Goal: Use online tool/utility: Utilize a website feature to perform a specific function

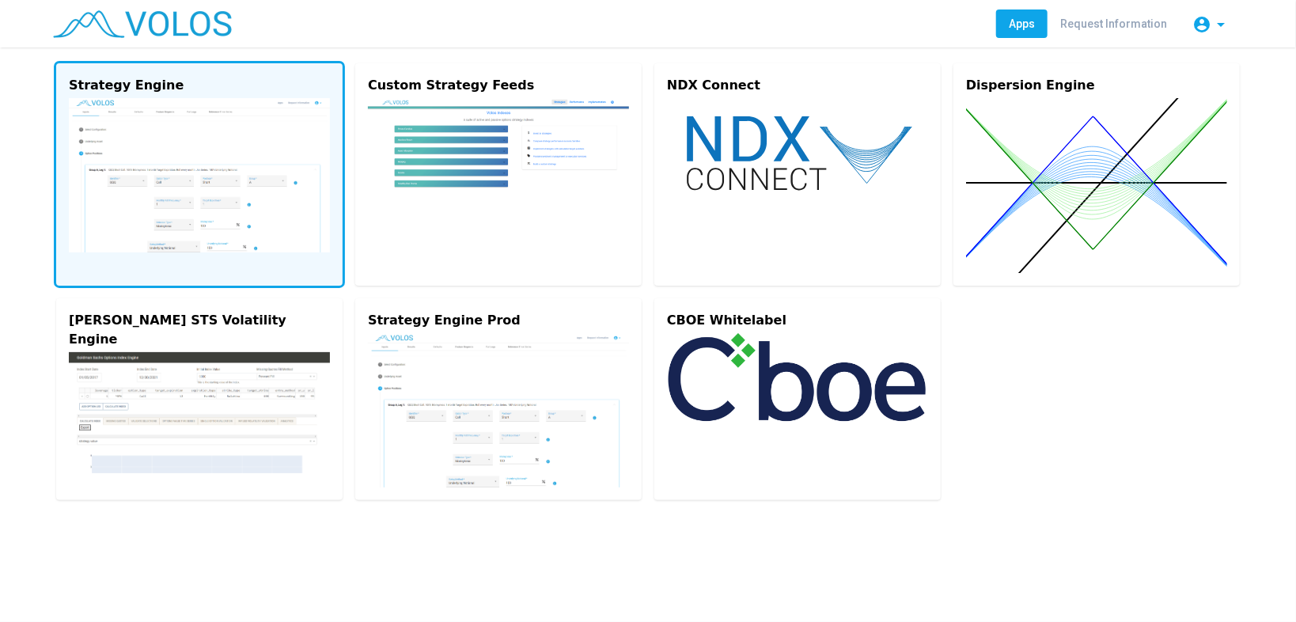
click at [232, 141] on img at bounding box center [199, 175] width 261 height 154
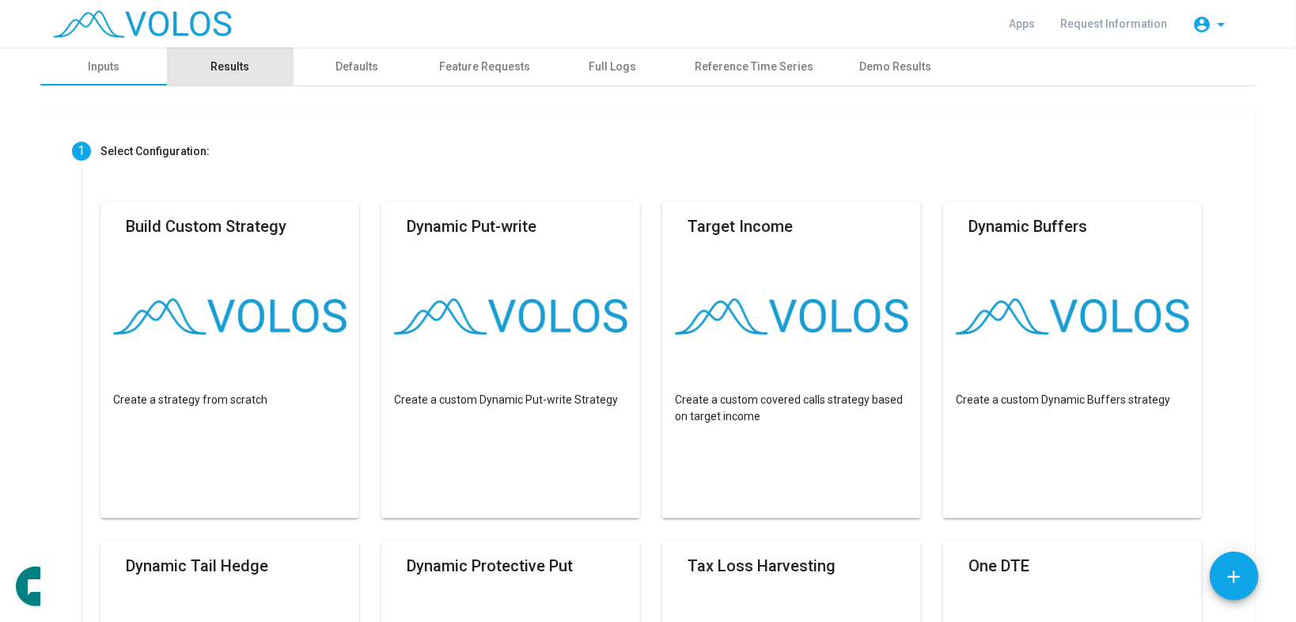
click at [214, 66] on div "Results" at bounding box center [230, 67] width 39 height 17
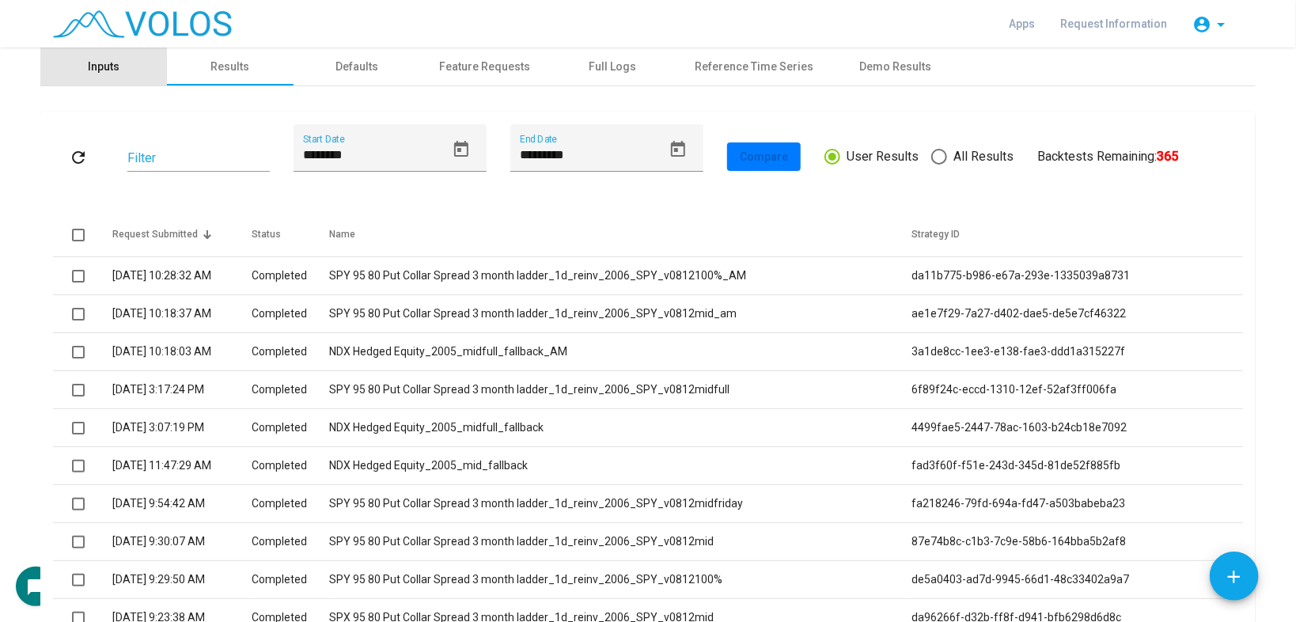
click at [118, 74] on div "Inputs" at bounding box center [103, 66] width 127 height 38
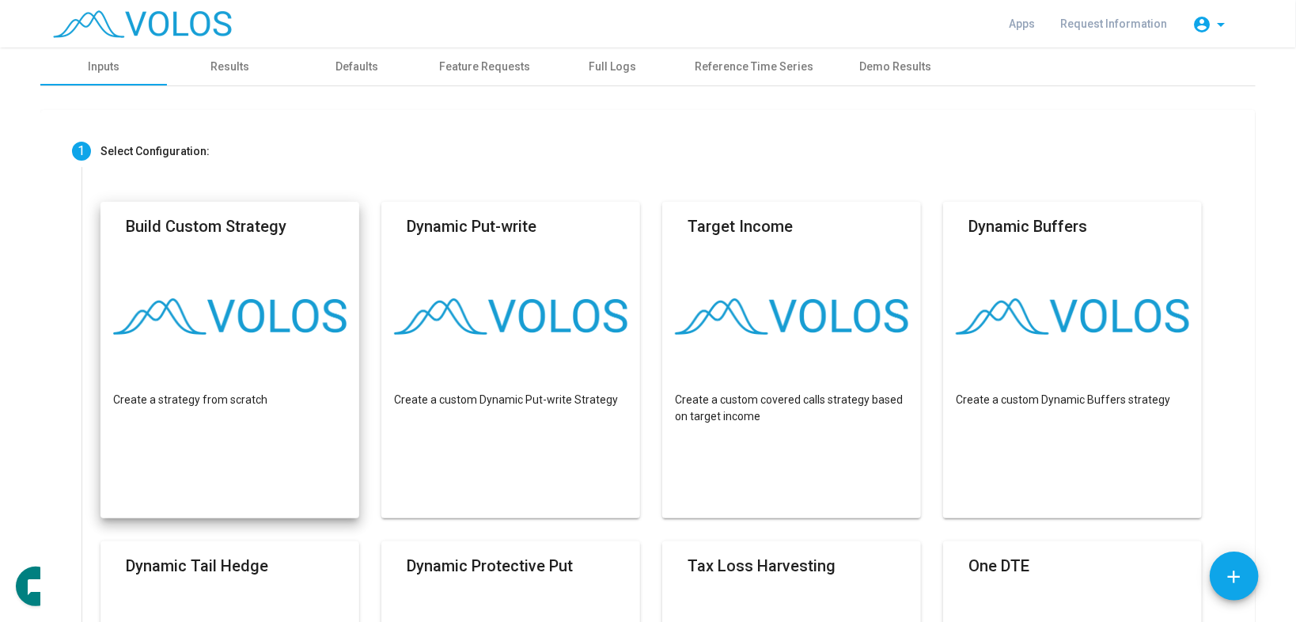
click at [260, 386] on mat-card "Build Custom Strategy Create a strategy from scratch" at bounding box center [229, 360] width 259 height 317
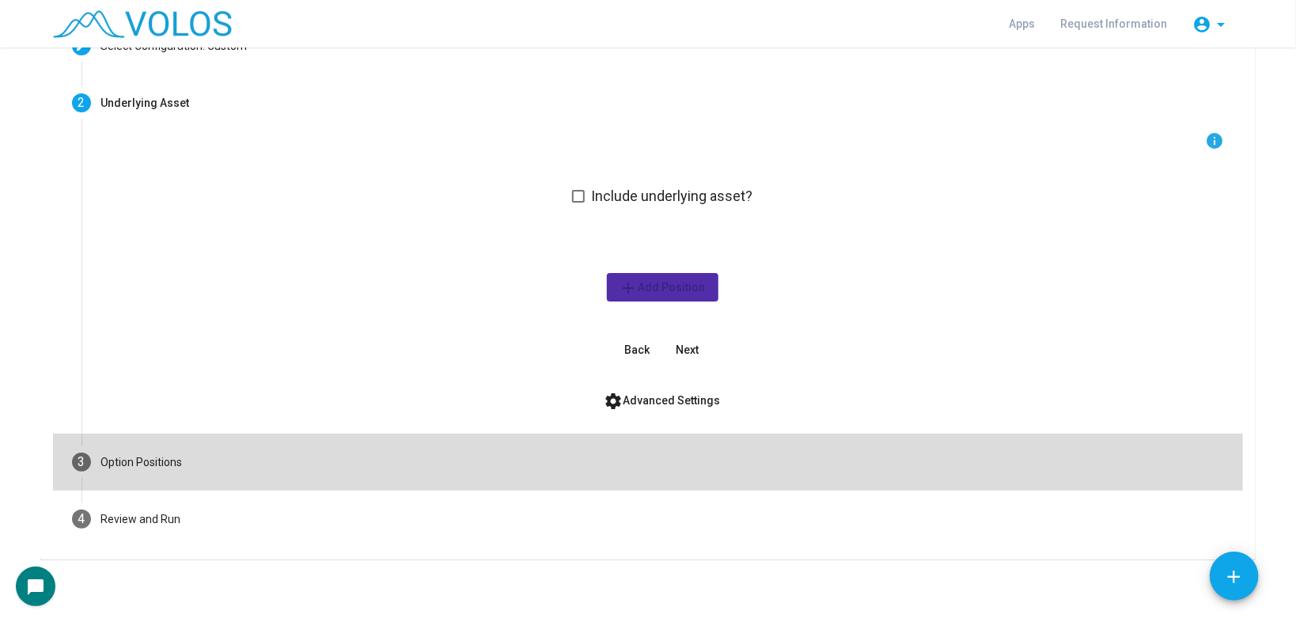
click at [216, 450] on mat-step-header "3 Option Positions" at bounding box center [648, 462] width 1190 height 57
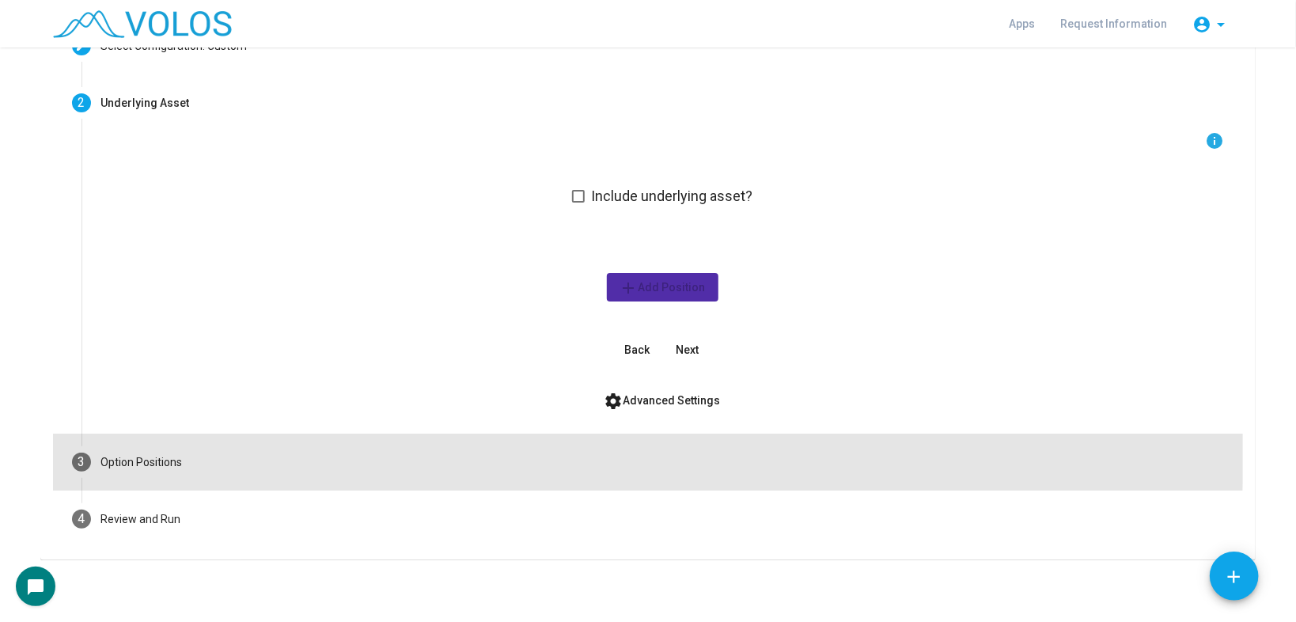
scroll to position [13, 0]
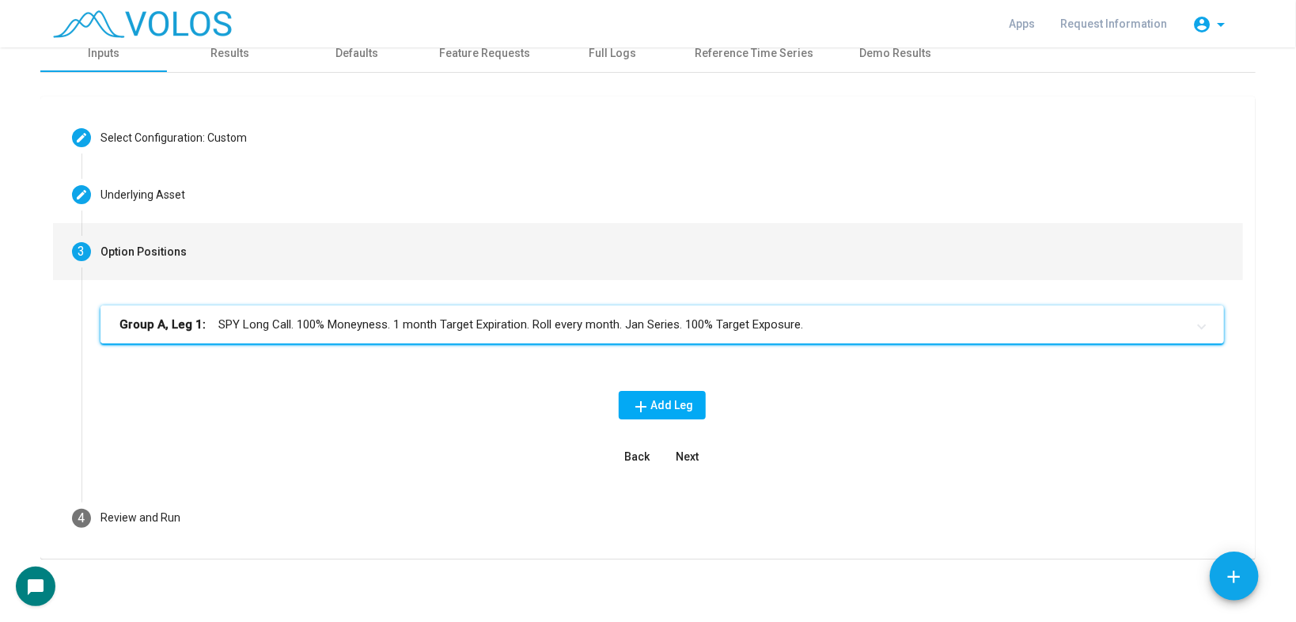
click at [377, 325] on mat-panel-title "Group A, Leg 1: SPY Long Call. 100% Moneyness. 1 month Target Expiration. Roll …" at bounding box center [652, 325] width 1067 height 18
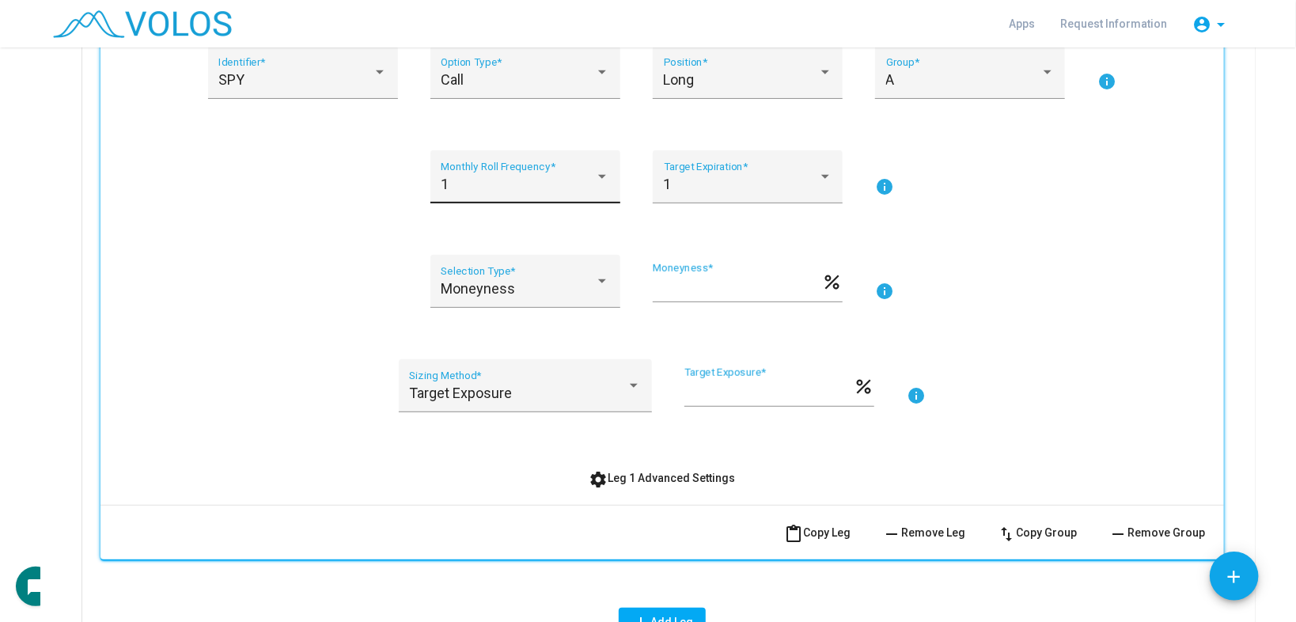
scroll to position [330, 0]
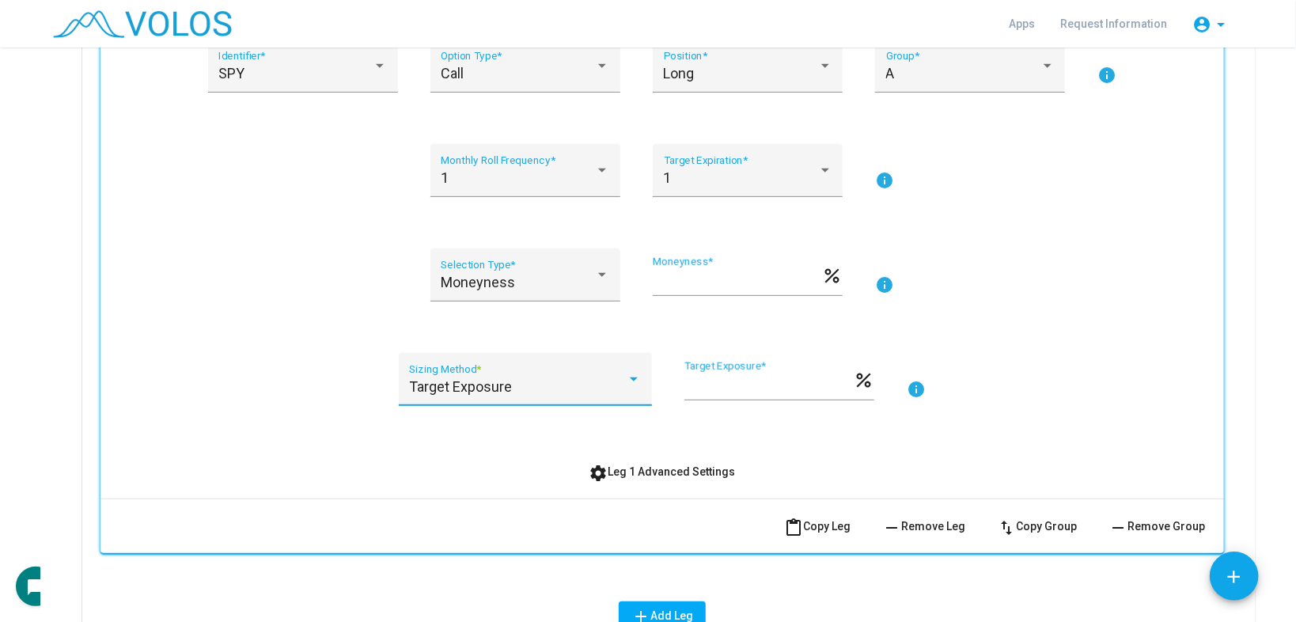
click at [483, 389] on span "Target Exposure" at bounding box center [460, 386] width 103 height 17
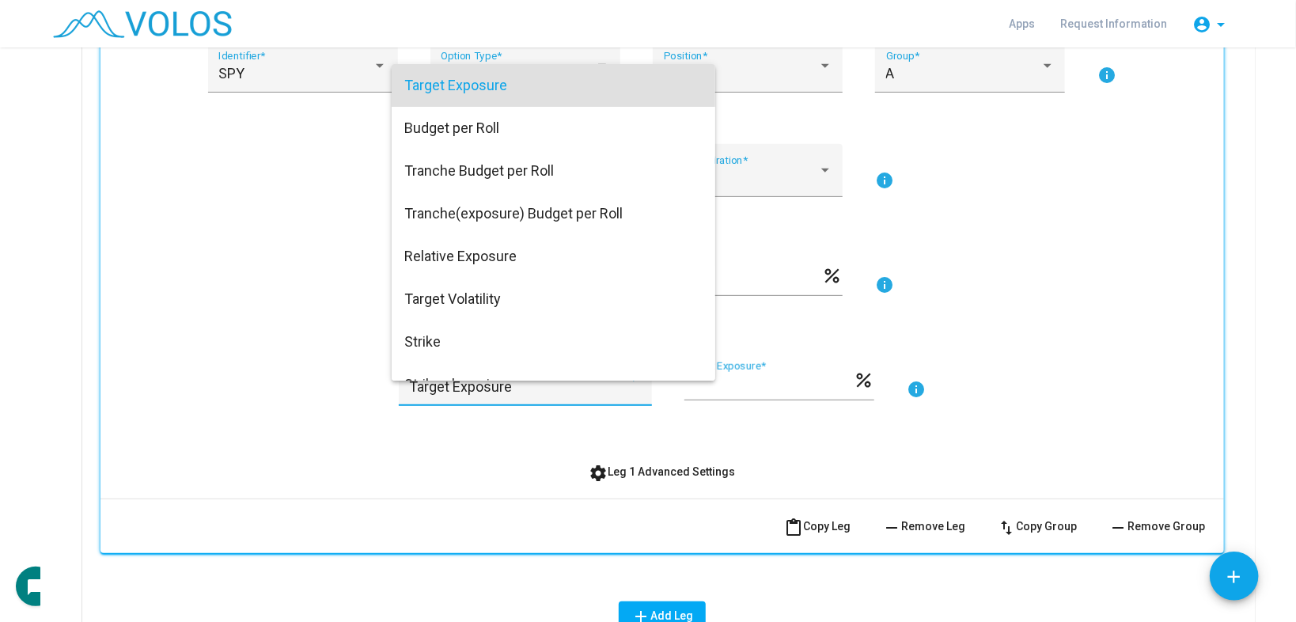
click at [919, 385] on div at bounding box center [648, 311] width 1296 height 622
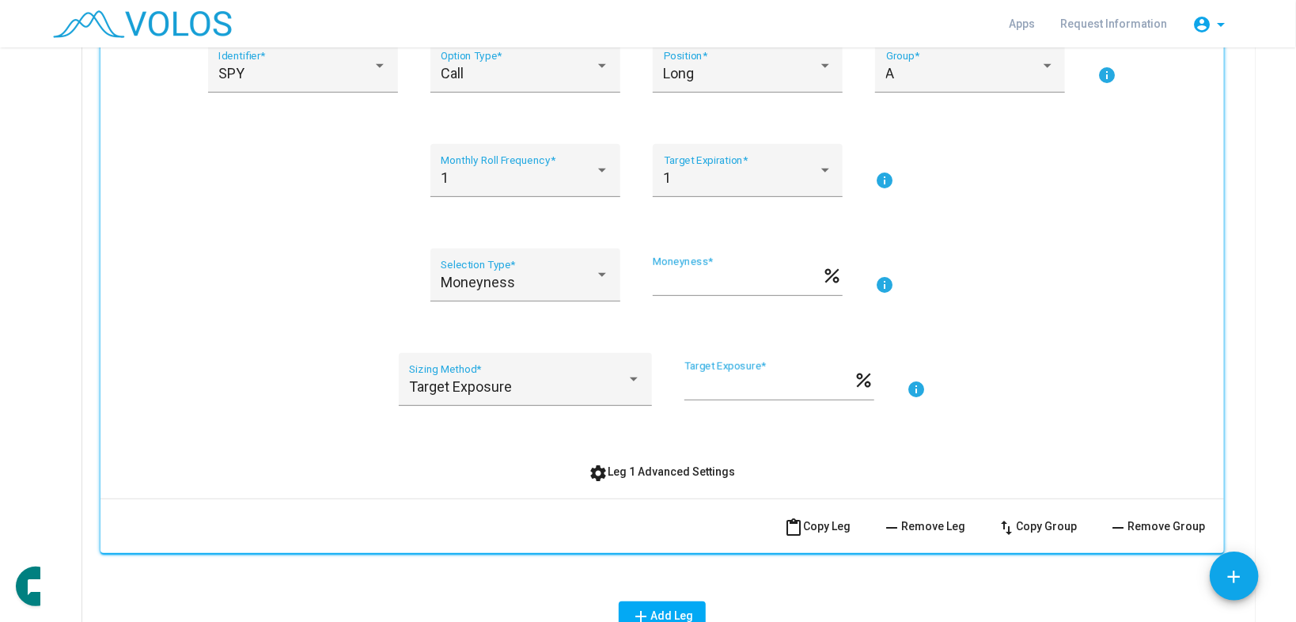
click at [914, 385] on mat-icon "info" at bounding box center [916, 389] width 19 height 19
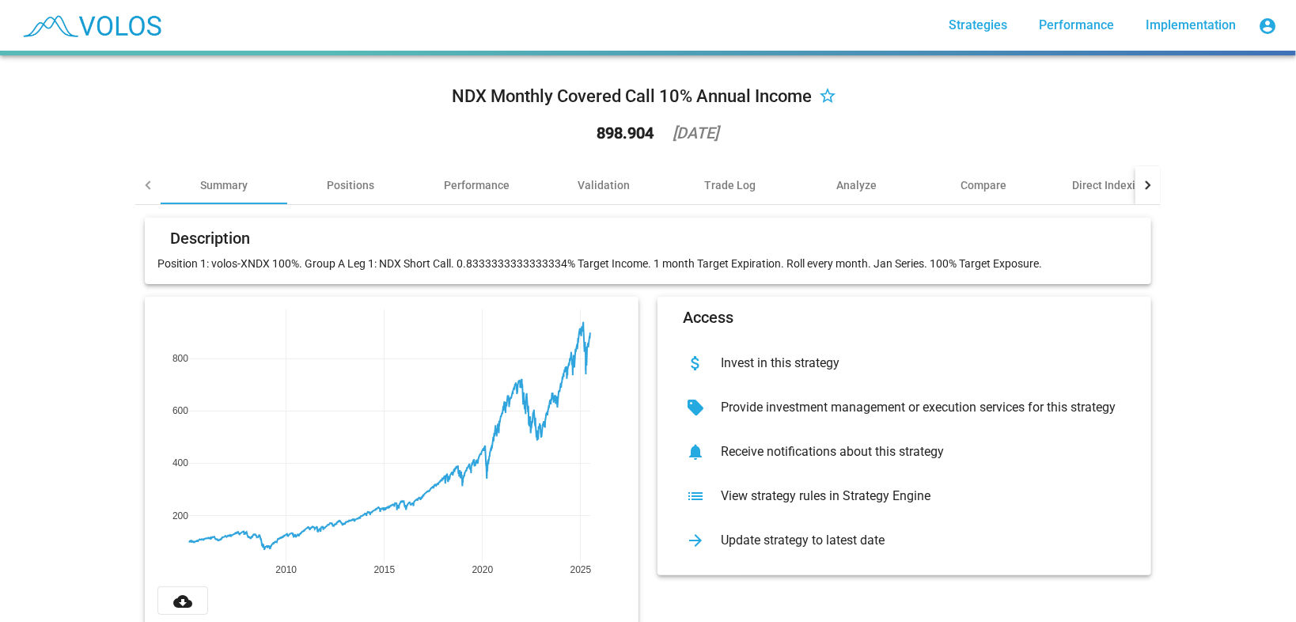
click at [745, 480] on div "list View strategy rules in Strategy Engine" at bounding box center [904, 496] width 468 height 44
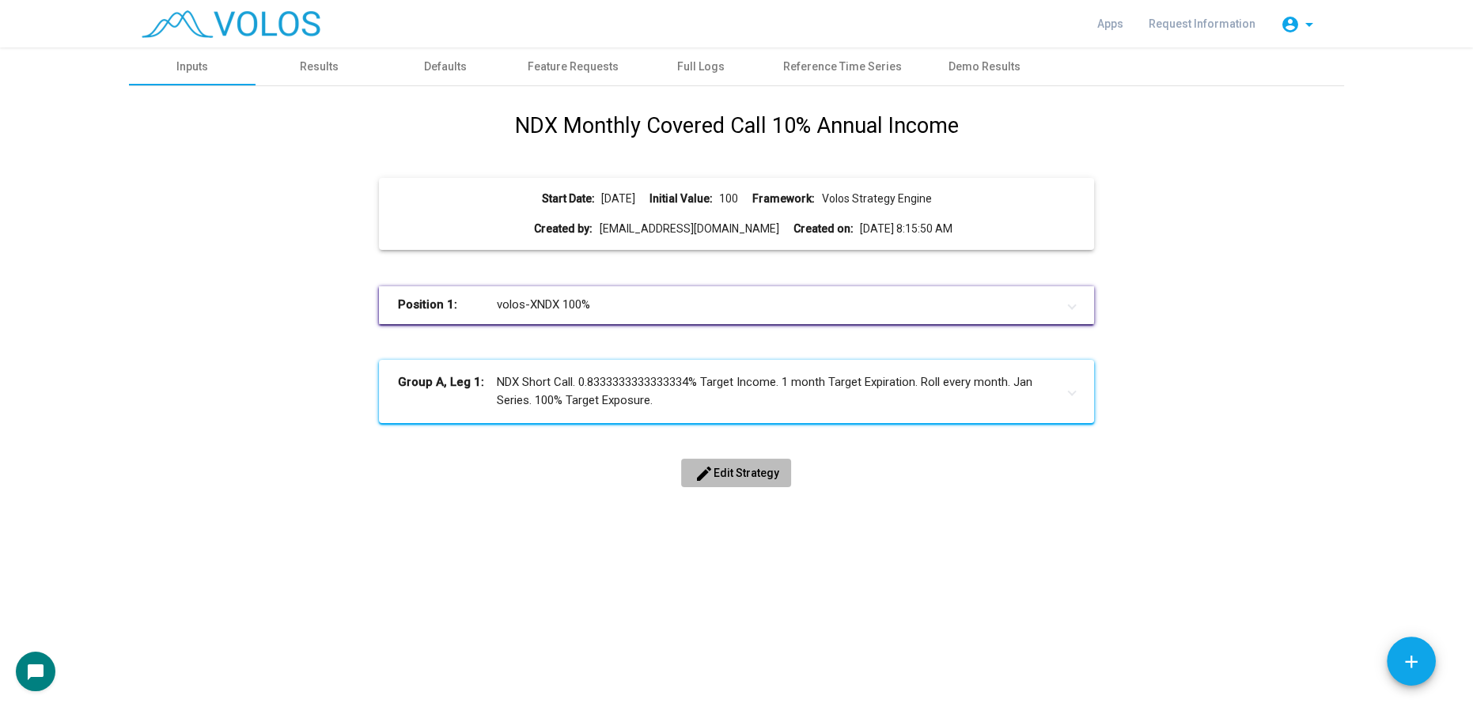
click at [742, 472] on span "edit Edit Strategy" at bounding box center [736, 473] width 85 height 13
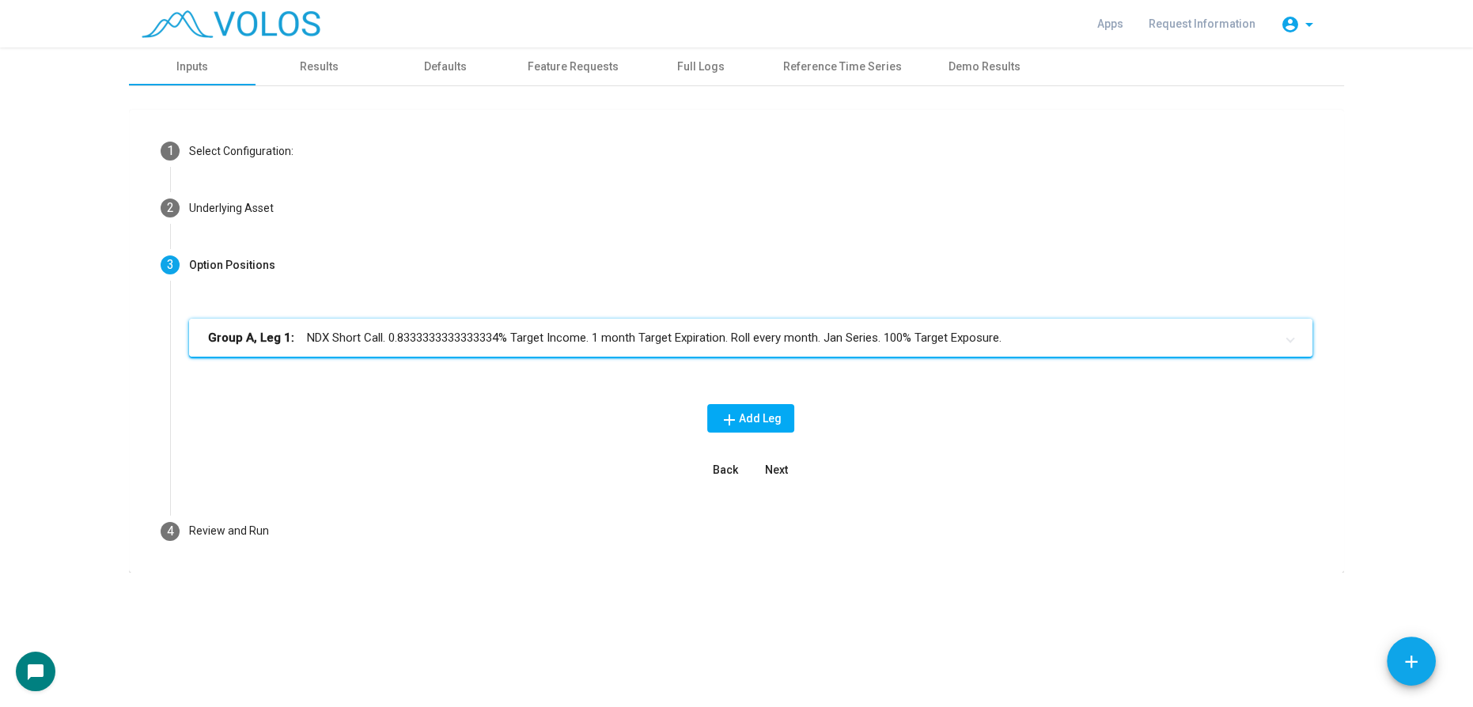
click at [736, 339] on mat-panel-title "Group A, Leg 1: NDX Short Call. 0.8333333333333334% Target Income. 1 month Targ…" at bounding box center [741, 338] width 1067 height 18
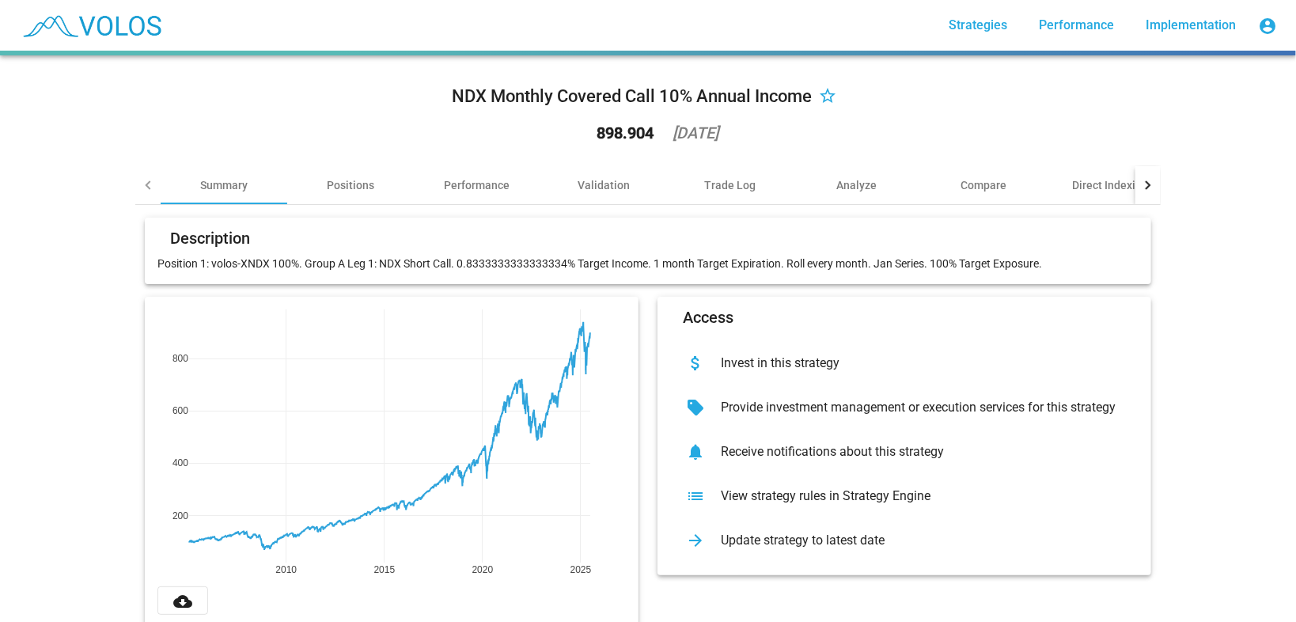
click at [768, 497] on div "View strategy rules in Strategy Engine" at bounding box center [917, 496] width 418 height 16
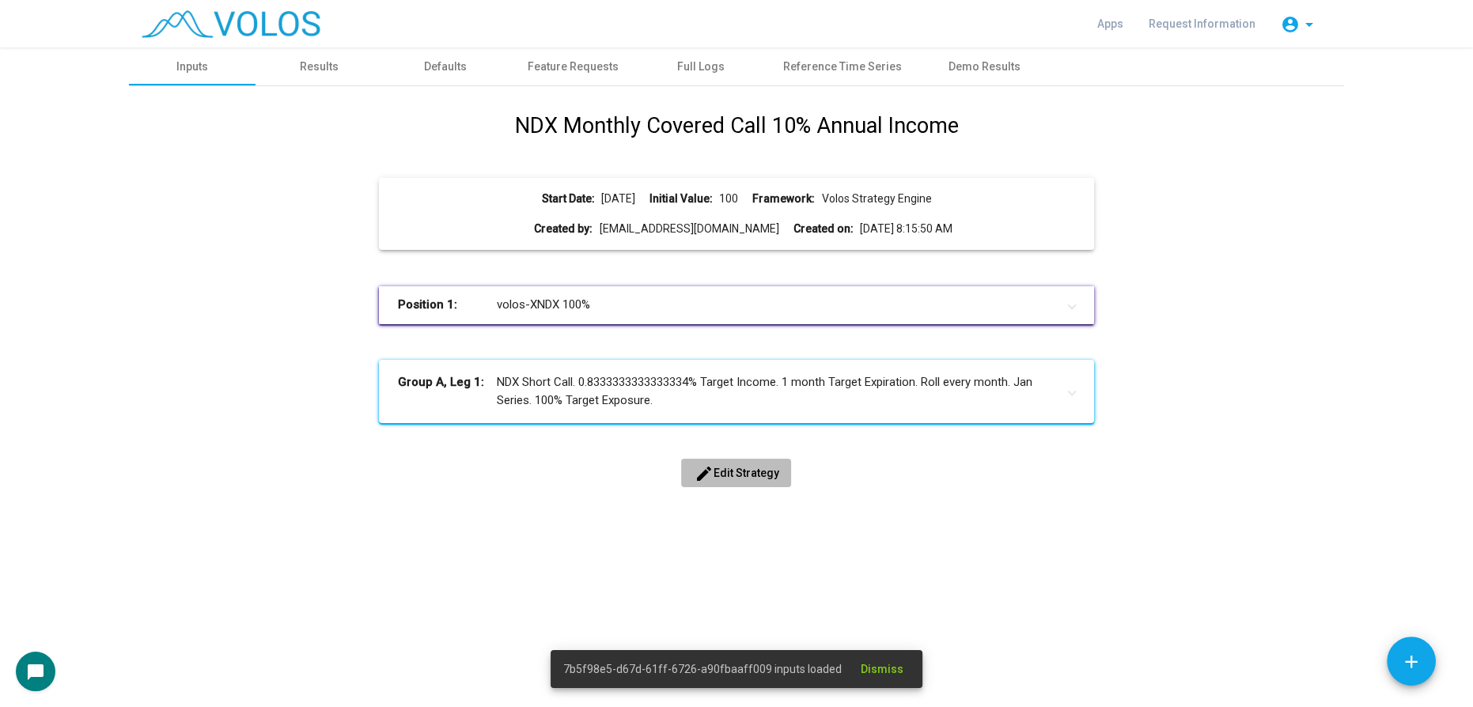
click at [726, 468] on span "edit Edit Strategy" at bounding box center [736, 473] width 85 height 13
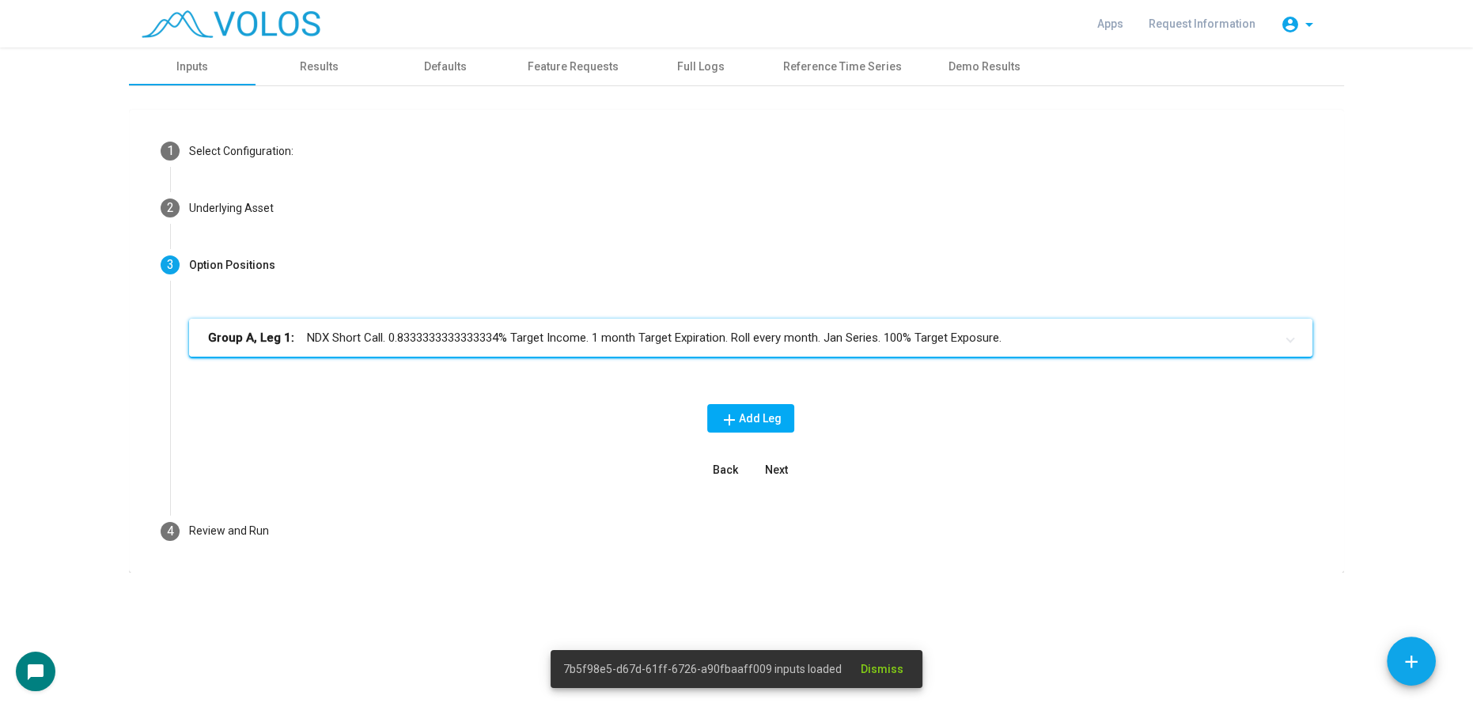
click at [734, 354] on mat-expansion-panel-header "Group A, Leg 1: NDX Short Call. 0.8333333333333334% Target Income. 1 month Targ…" at bounding box center [751, 338] width 1124 height 38
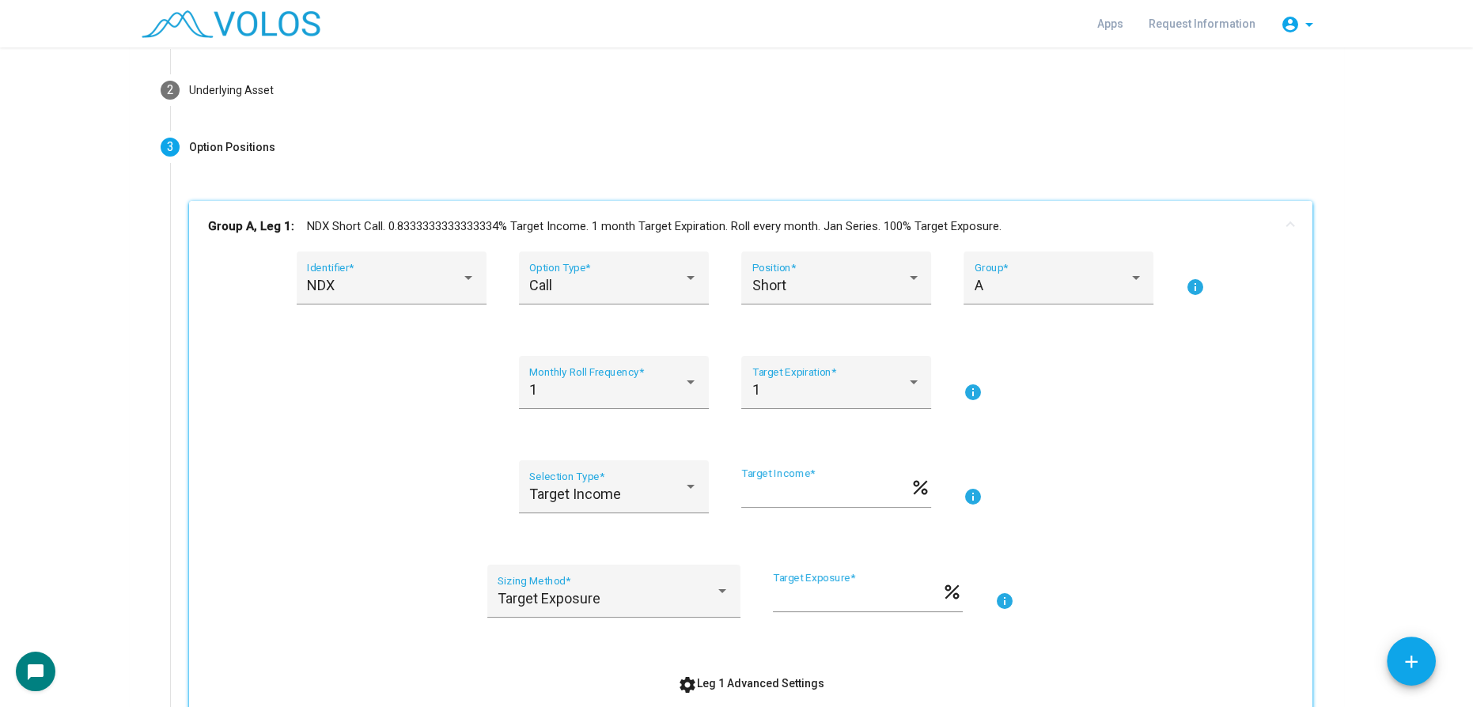
scroll to position [143, 0]
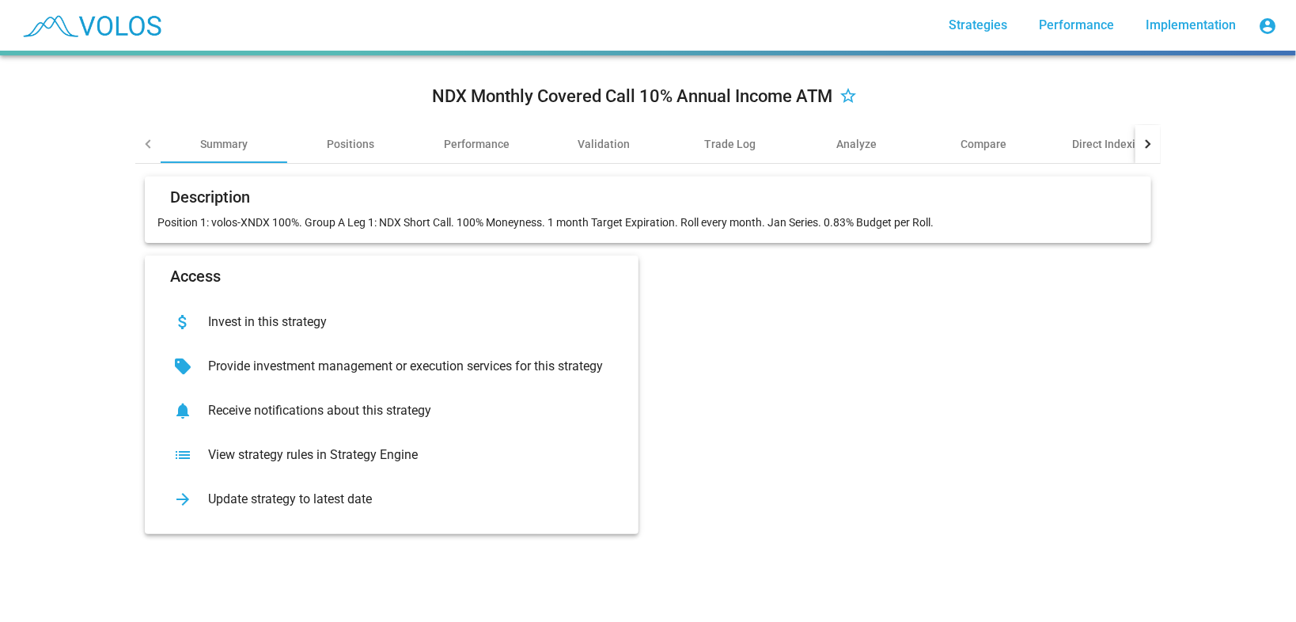
click at [668, 220] on p "Position 1: volos-XNDX 100%. Group A Leg 1: NDX Short Call. 100% Moneyness. 1 m…" at bounding box center [647, 222] width 981 height 16
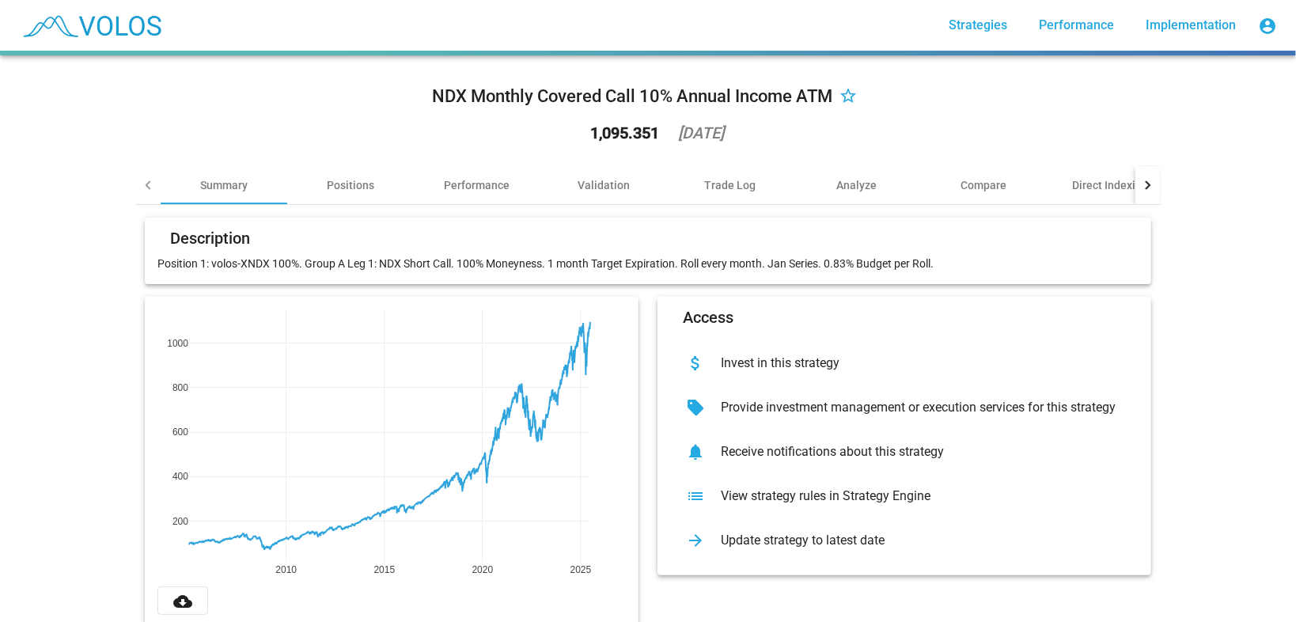
click at [701, 495] on mat-icon "list" at bounding box center [695, 495] width 25 height 25
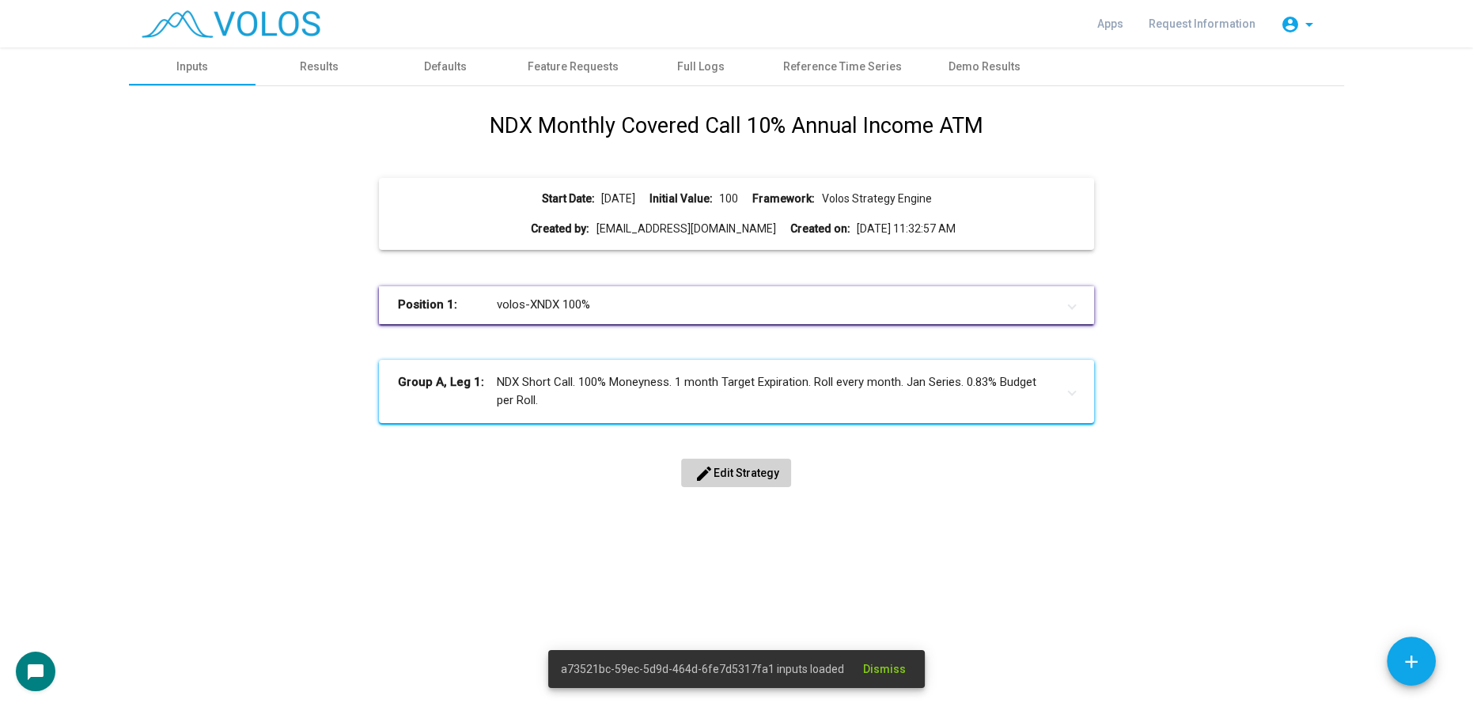
click at [734, 472] on span "edit Edit Strategy" at bounding box center [736, 473] width 85 height 13
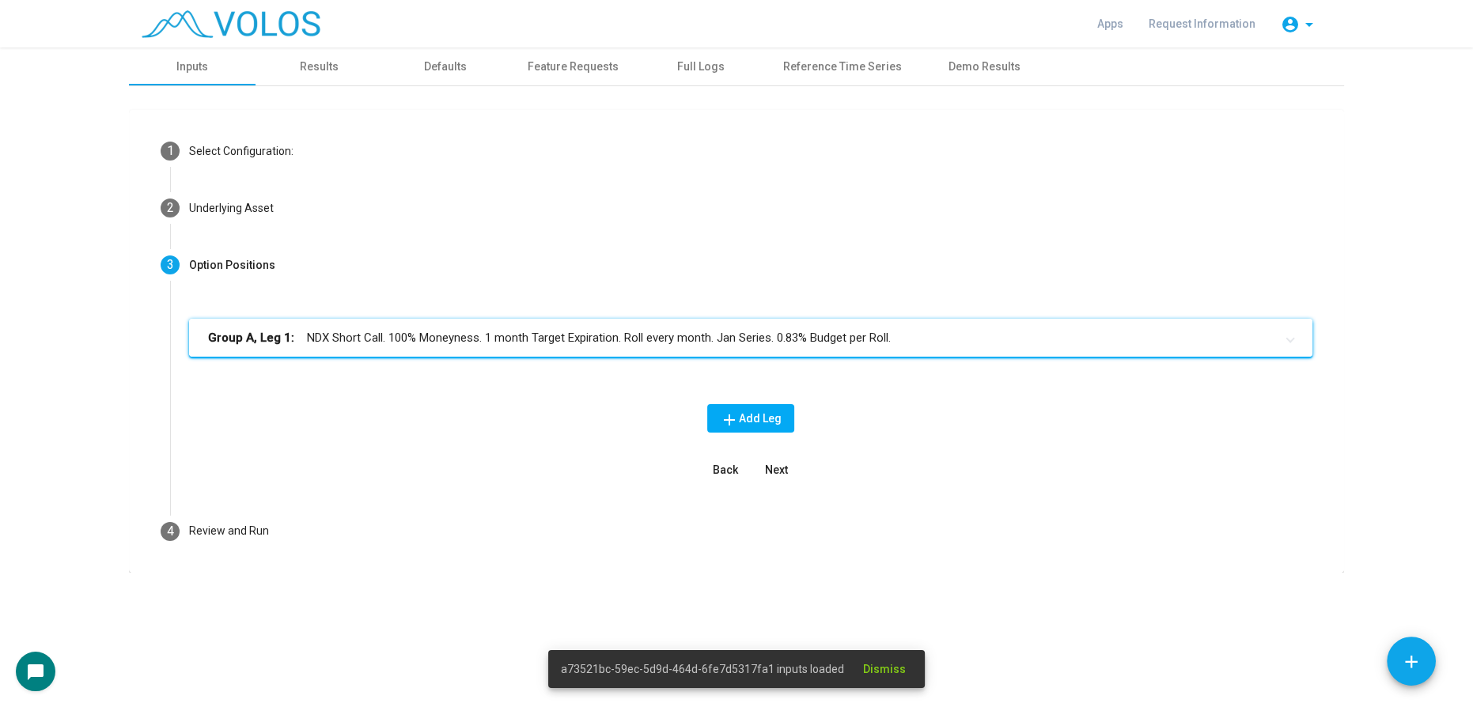
click at [778, 334] on mat-panel-title "Group A, Leg 1: NDX Short Call. 100% Moneyness. 1 month Target Expiration. Roll…" at bounding box center [741, 338] width 1067 height 18
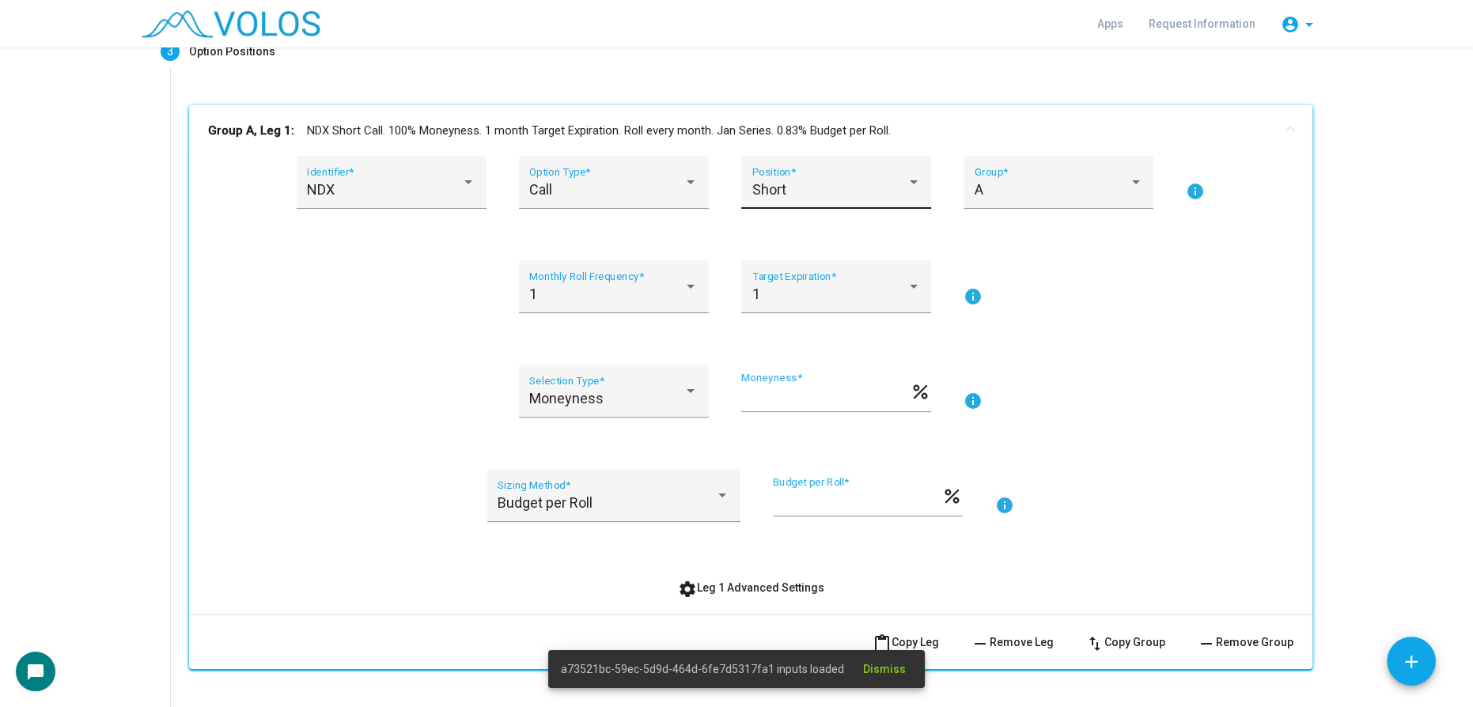
scroll to position [215, 0]
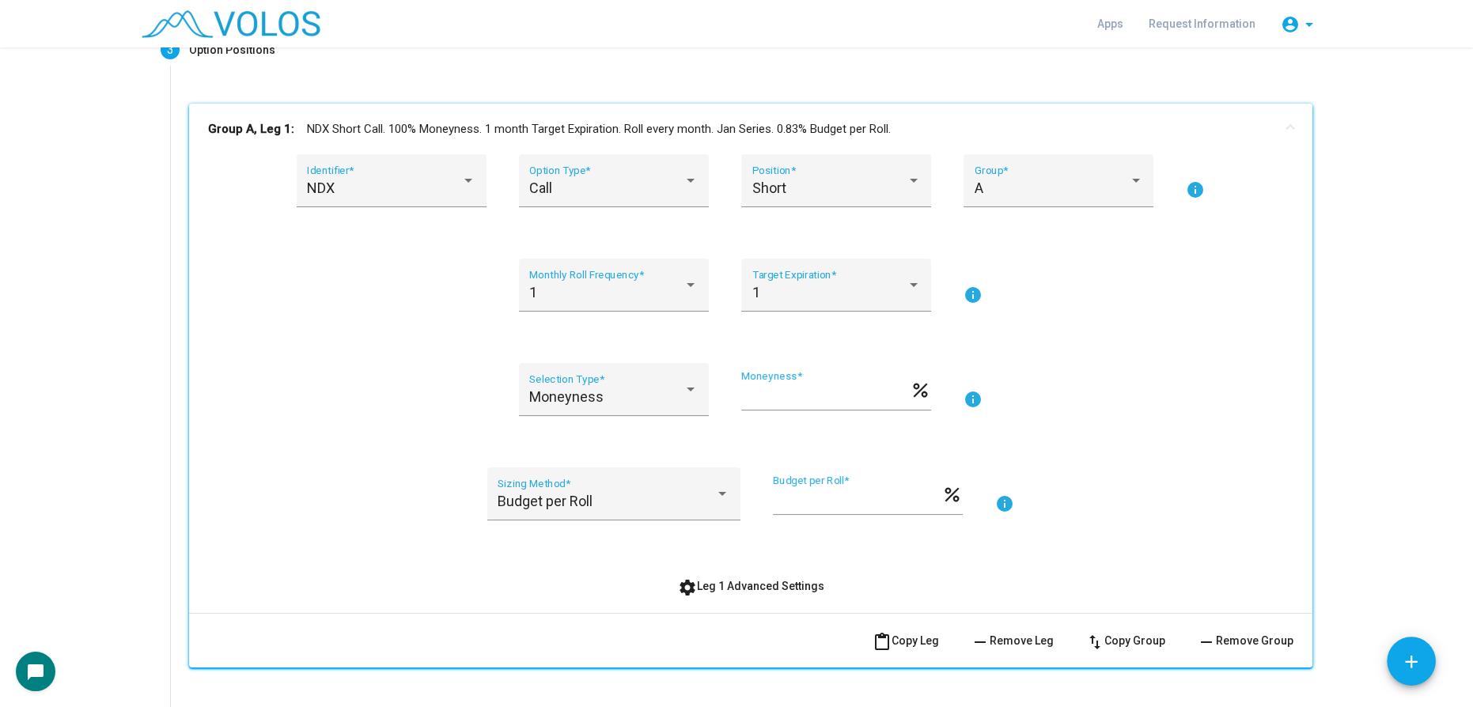
click at [995, 498] on mat-icon "info" at bounding box center [1004, 504] width 19 height 19
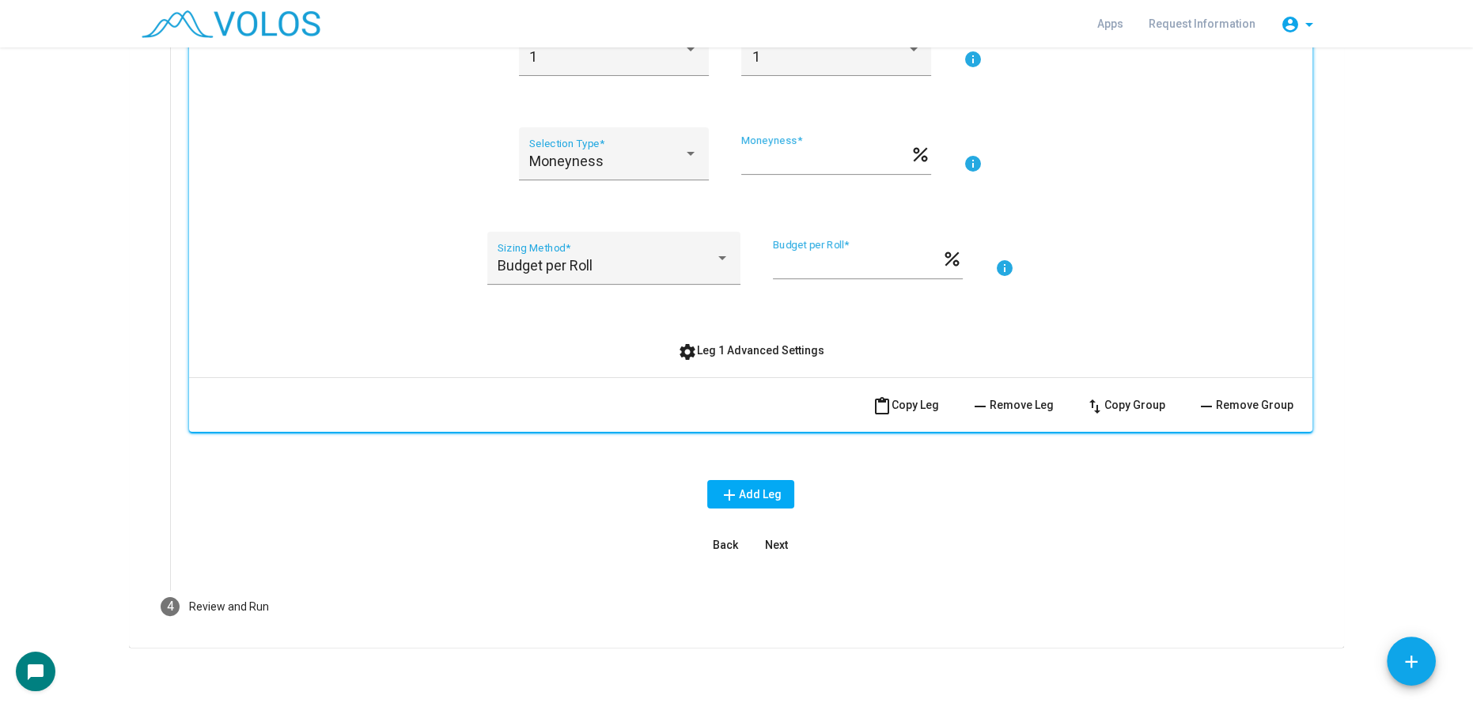
scroll to position [453, 0]
click at [741, 347] on span "settings Leg 1 Advanced Settings" at bounding box center [751, 349] width 146 height 13
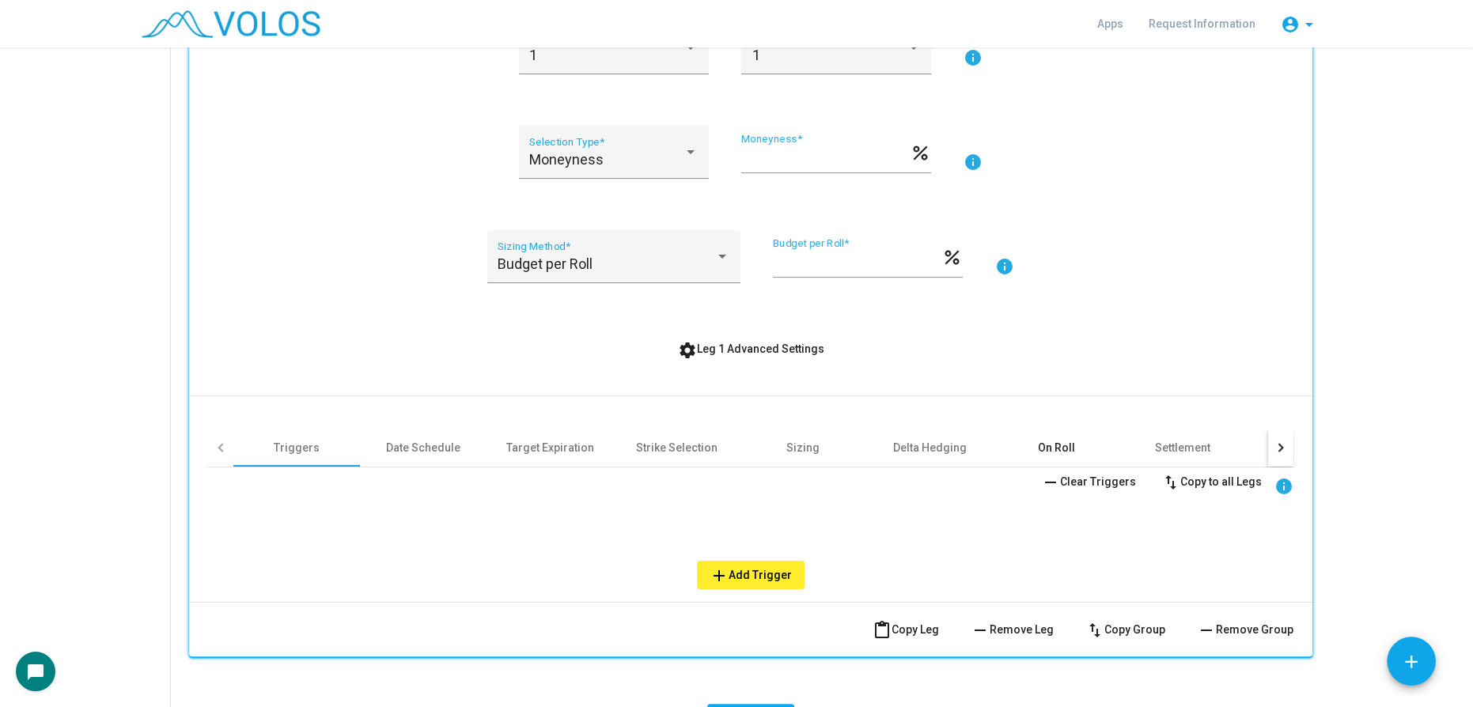
click at [1049, 442] on div "On Roll" at bounding box center [1056, 448] width 37 height 16
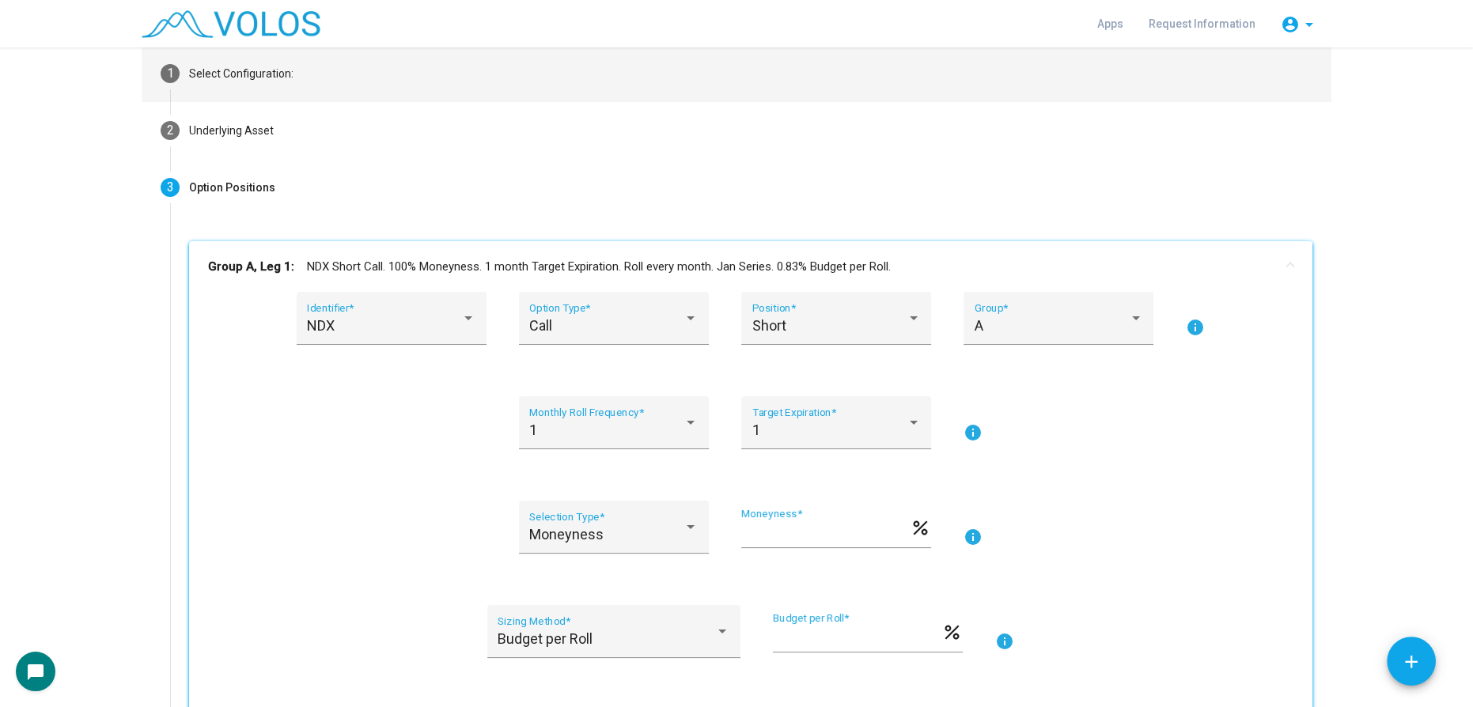
scroll to position [0, 0]
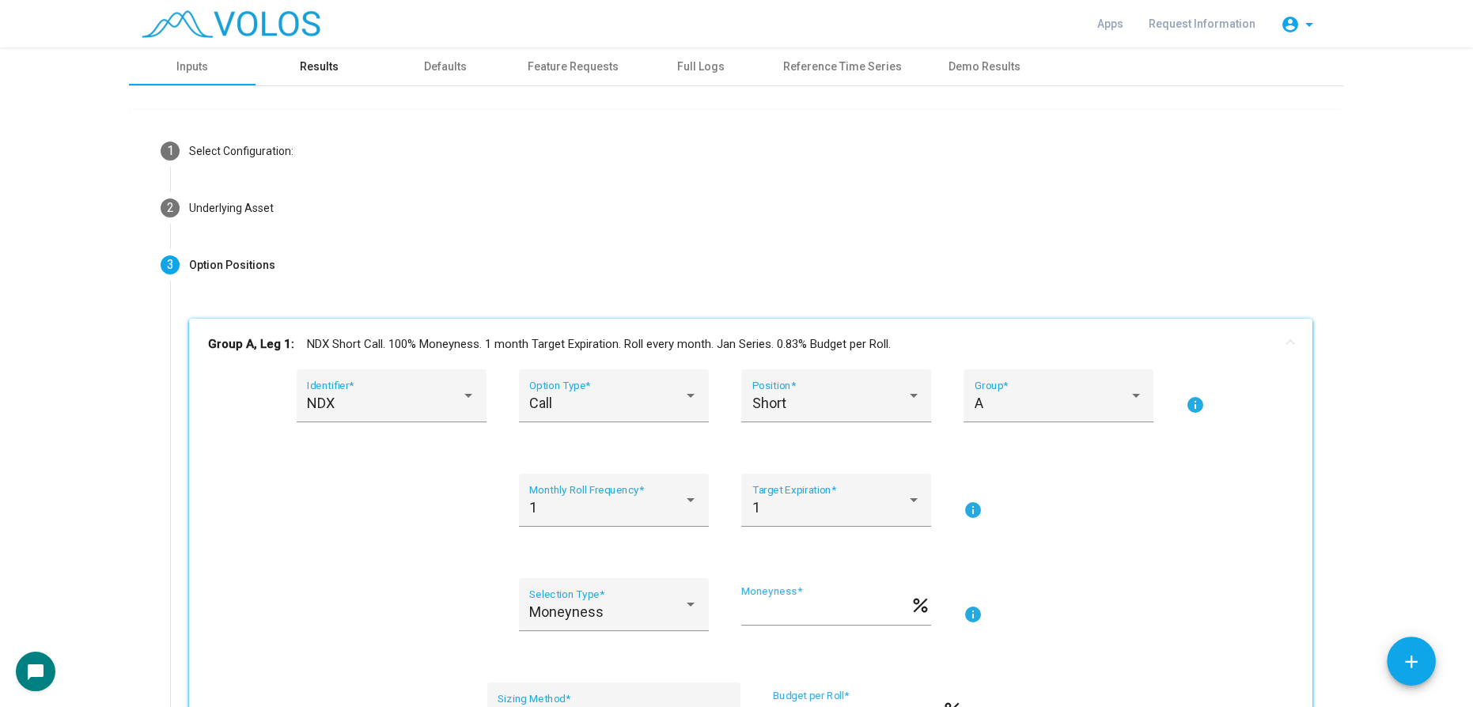
click at [323, 65] on div "Results" at bounding box center [319, 67] width 39 height 17
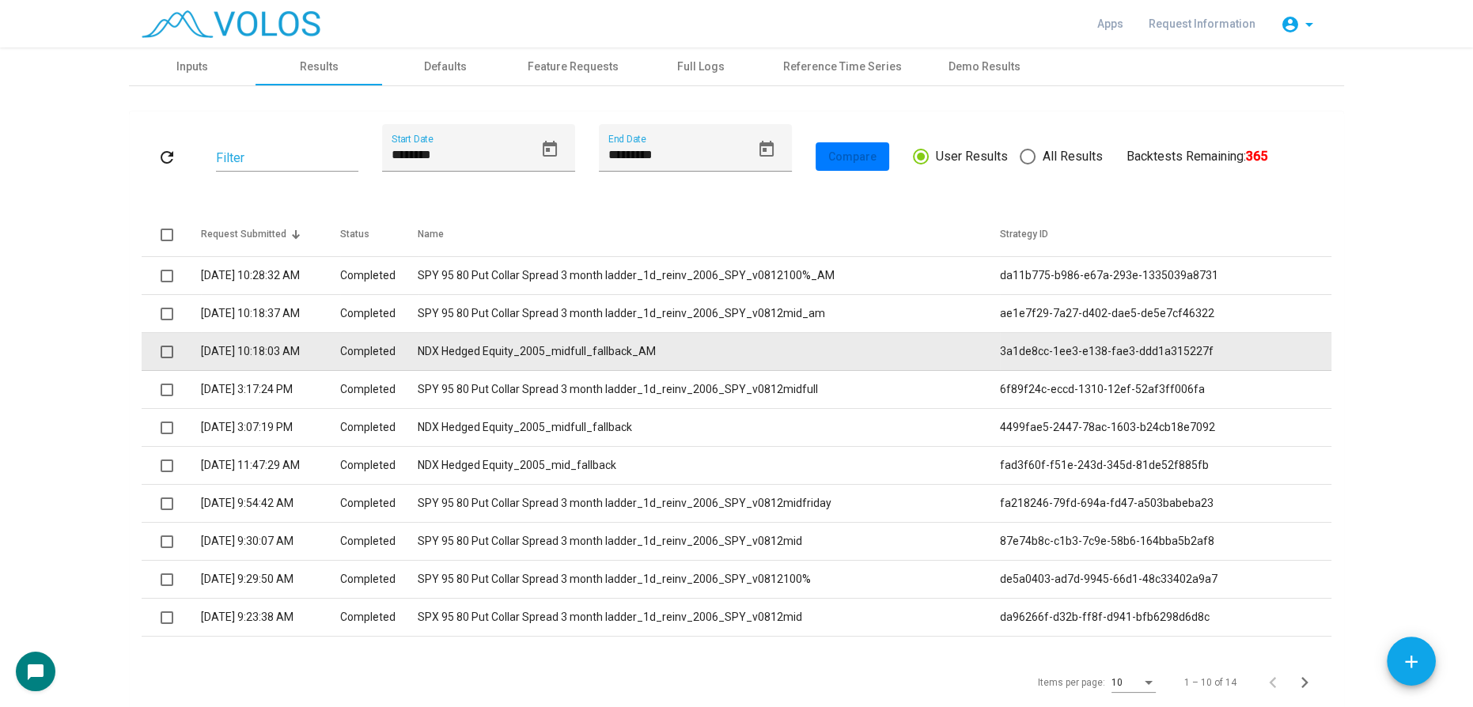
click at [586, 358] on td "NDX Hedged Equity_2005_midfull_fallback_AM" at bounding box center [709, 352] width 582 height 38
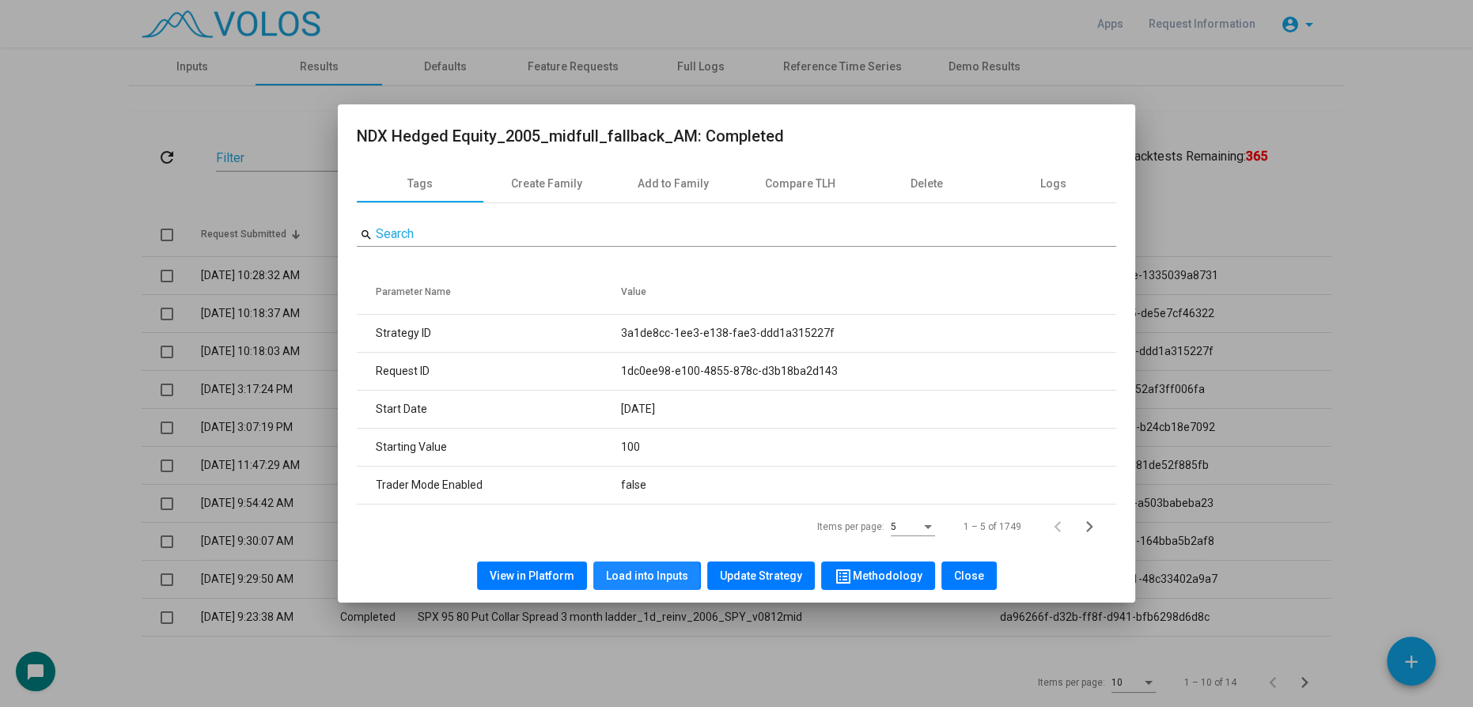
click at [636, 578] on span "Load into Inputs" at bounding box center [647, 576] width 82 height 13
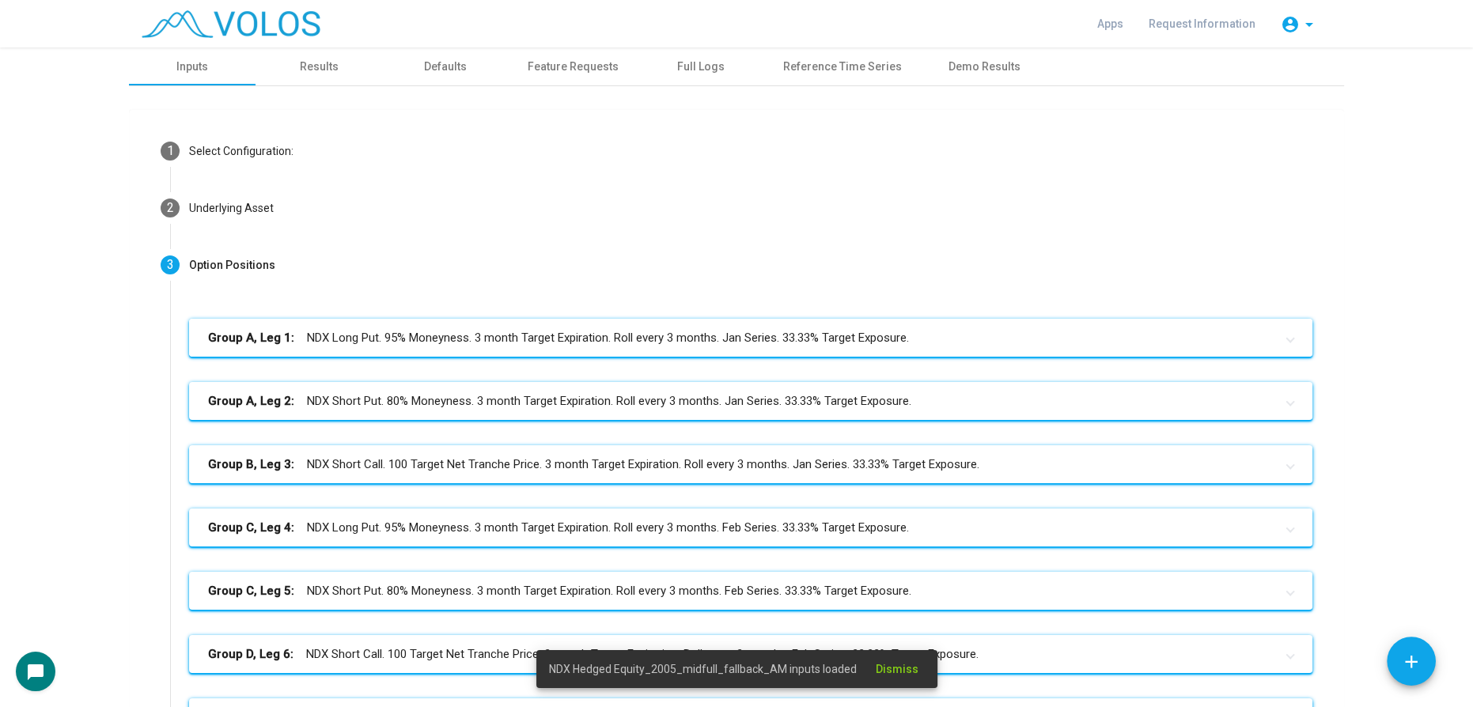
click at [695, 320] on mat-expansion-panel-header "Group A, Leg 1: NDX Long Put. 95% Moneyness. 3 month Target Expiration. Roll ev…" at bounding box center [751, 338] width 1124 height 38
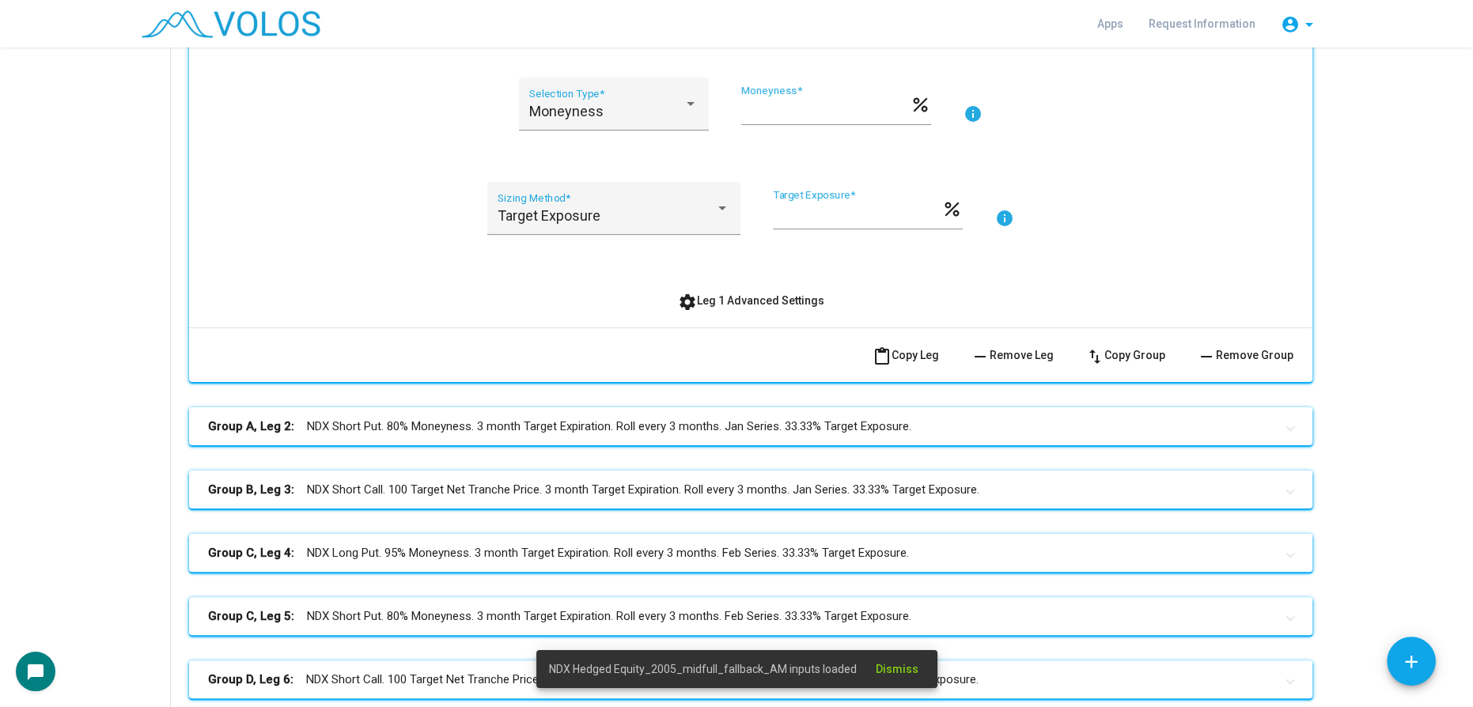
scroll to position [503, 0]
click at [738, 284] on button "settings Leg 1 Advanced Settings" at bounding box center [751, 298] width 172 height 28
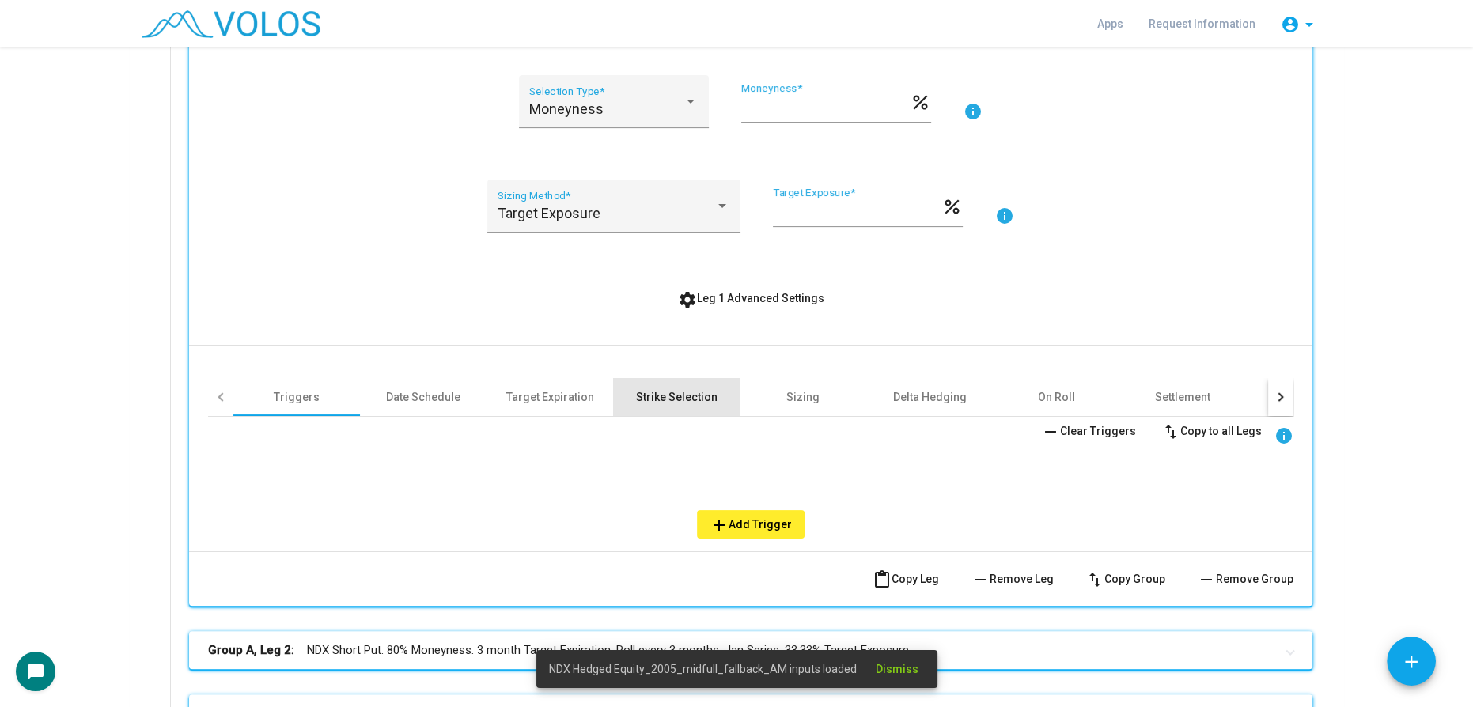
click at [660, 392] on div "Strike Selection" at bounding box center [677, 397] width 82 height 16
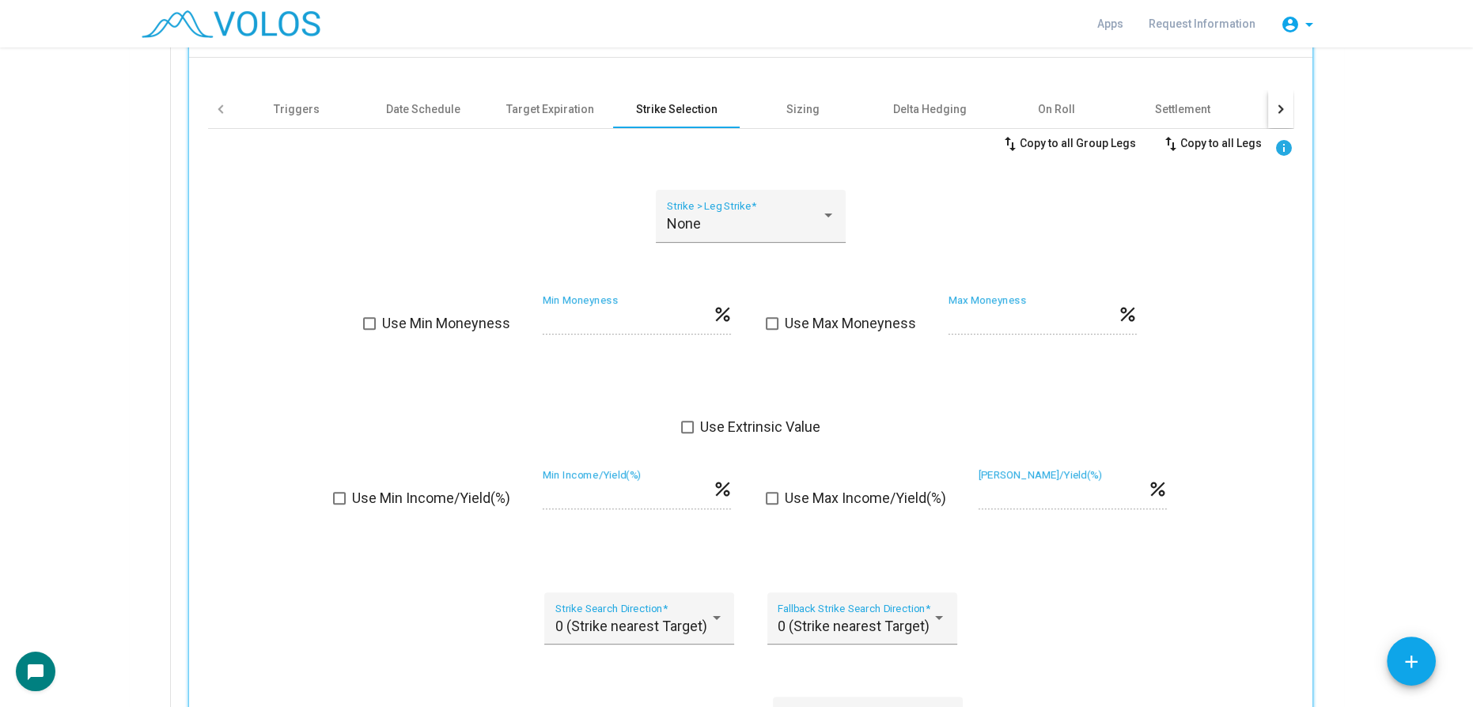
scroll to position [1079, 0]
